Goal: Transaction & Acquisition: Book appointment/travel/reservation

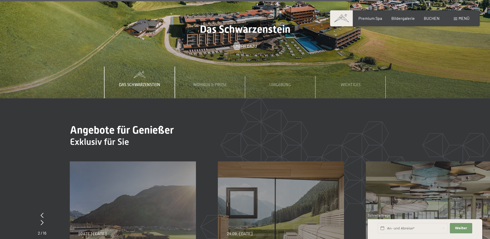
scroll to position [1943, 0]
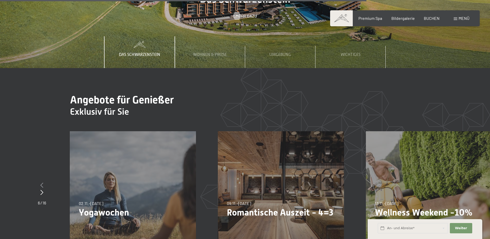
click at [42, 182] on icon at bounding box center [41, 184] width 3 height 5
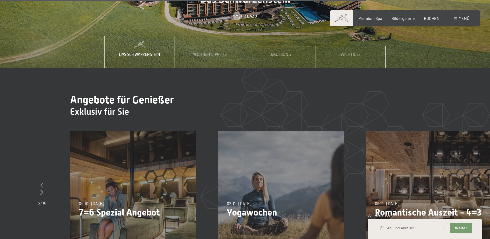
click at [42, 182] on icon at bounding box center [41, 184] width 3 height 5
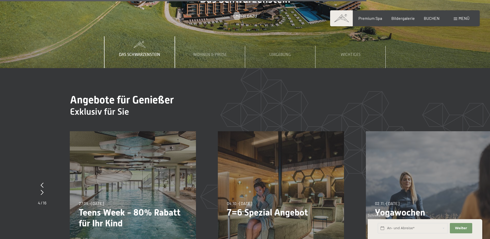
click at [42, 182] on icon at bounding box center [42, 184] width 3 height 5
